Goal: Transaction & Acquisition: Purchase product/service

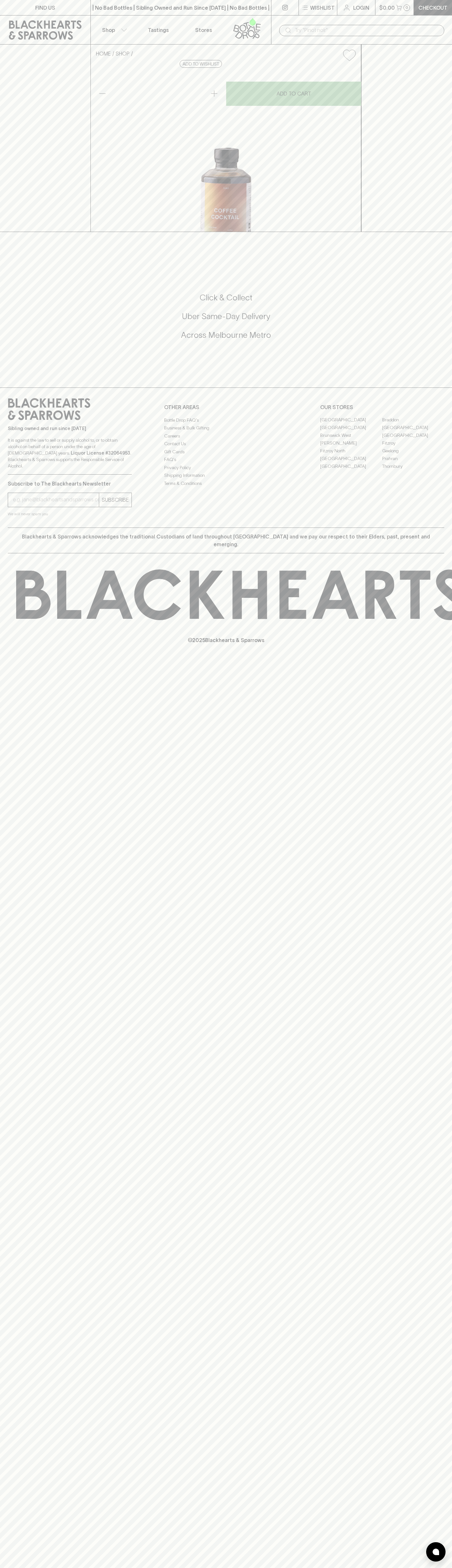
click at [248, 20] on icon at bounding box center [247, 28] width 37 height 21
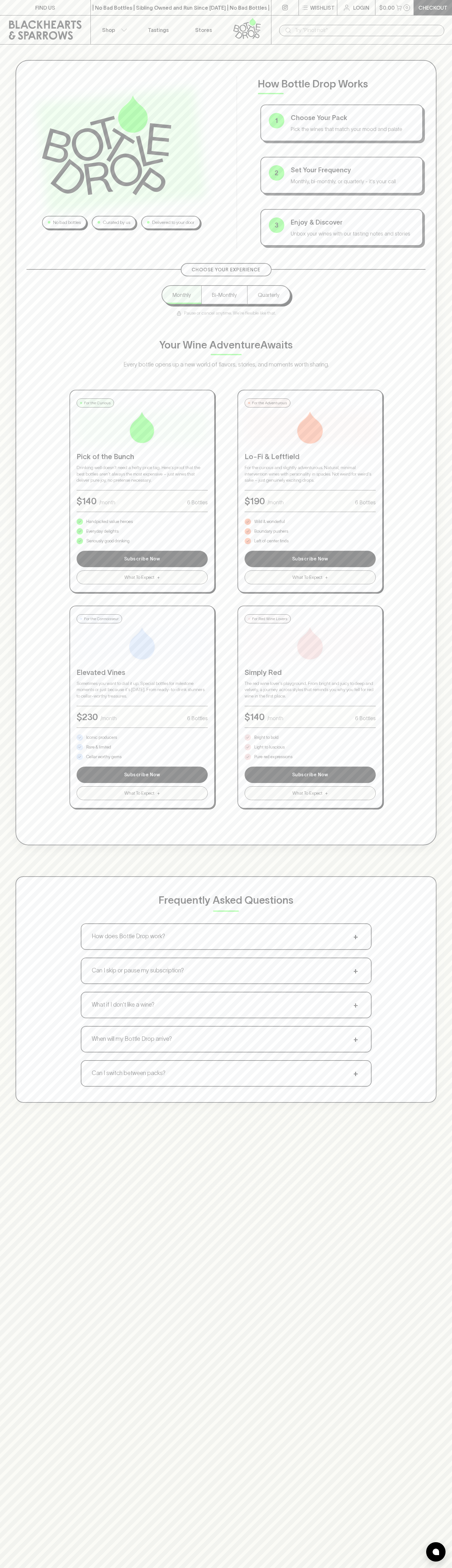
click at [95, 1567] on html "FIND US | No Bad Bottles | Sibling Owned and Run Since 2006 | No Bad Bottles | …" at bounding box center [226, 1013] width 452 height 2027
click at [19, 415] on div "No bad bottles Curated by us Delivered to your door How Bottle Drop Works 1 Cho…" at bounding box center [225, 453] width 421 height 785
